Goal: Navigation & Orientation: Find specific page/section

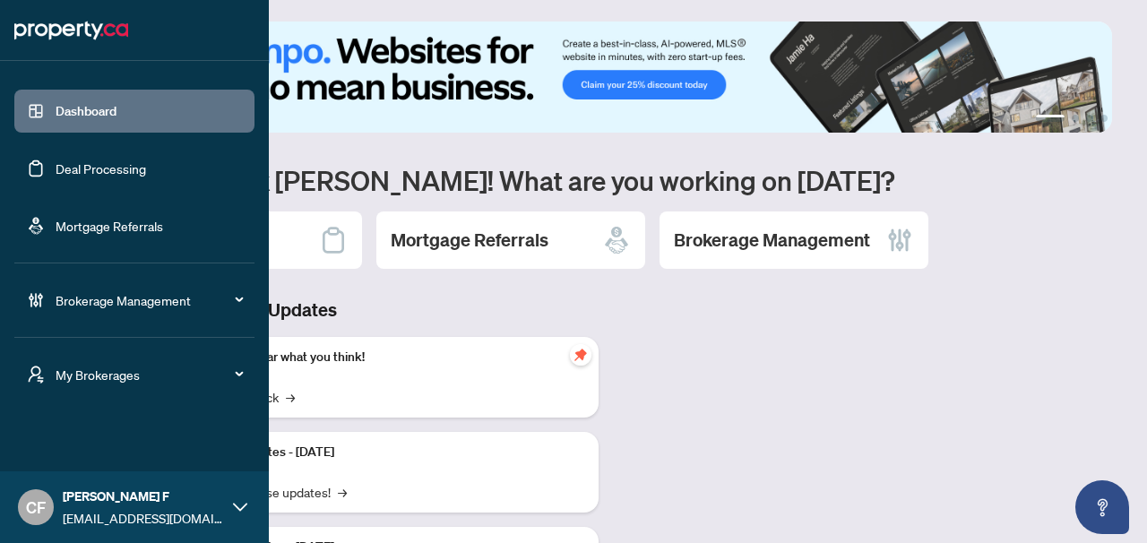
click at [51, 378] on div "My Brokerages" at bounding box center [134, 374] width 240 height 43
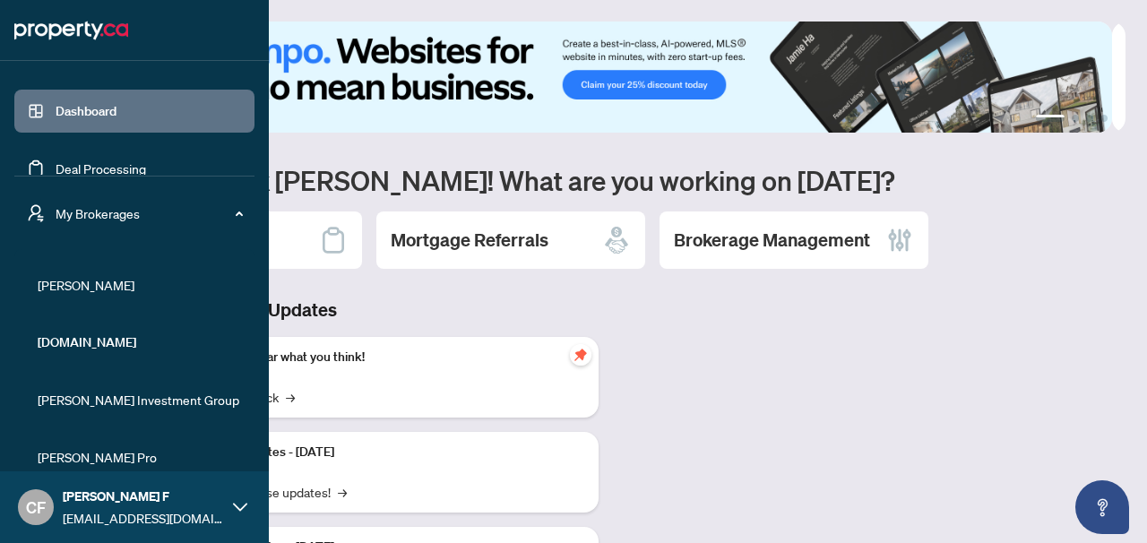
click at [68, 284] on span "[PERSON_NAME]" at bounding box center [140, 285] width 204 height 20
